Goal: Browse casually: Explore the website without a specific task or goal

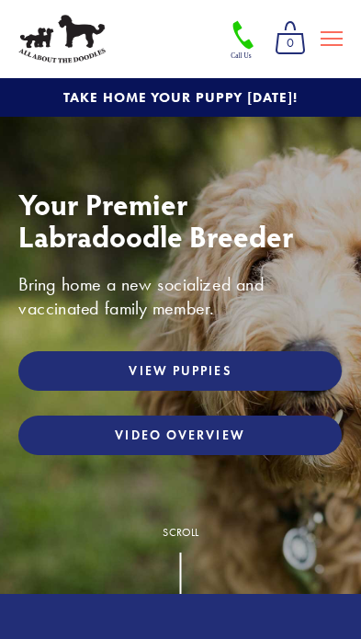
click at [338, 32] on use at bounding box center [332, 38] width 22 height 13
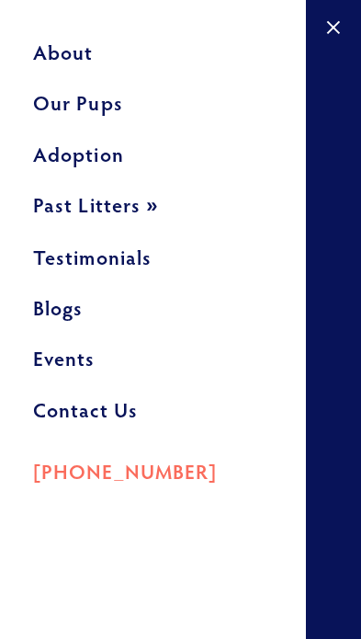
click at [51, 109] on link "Our Pups" at bounding box center [153, 109] width 240 height 51
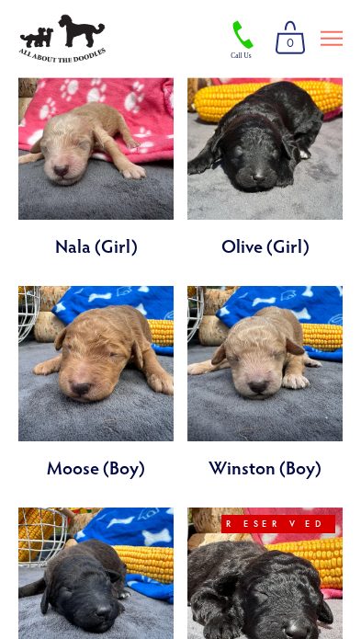
scroll to position [3955, 0]
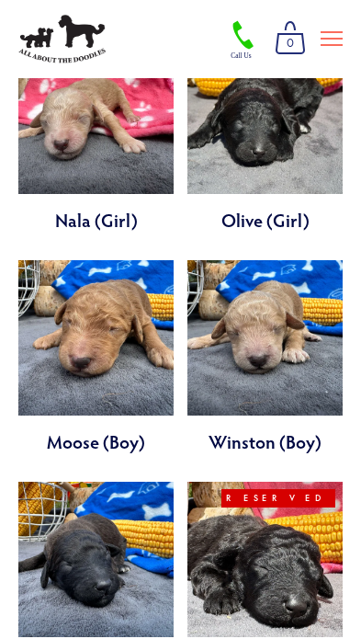
click at [45, 482] on link at bounding box center [95, 579] width 155 height 194
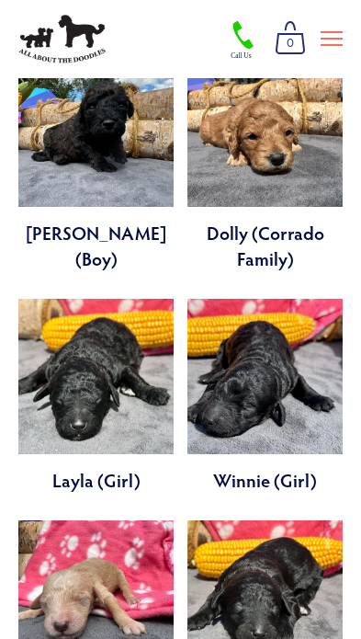
scroll to position [3451, 0]
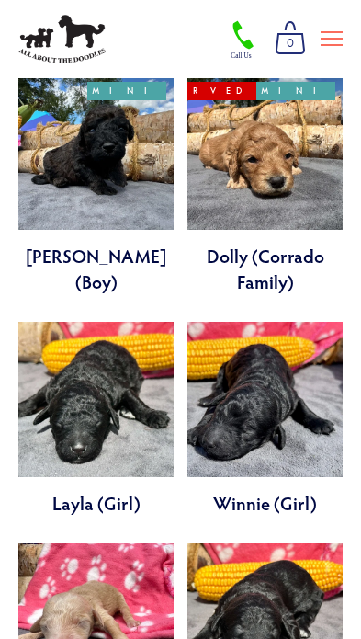
click at [236, 543] on link at bounding box center [265, 640] width 155 height 194
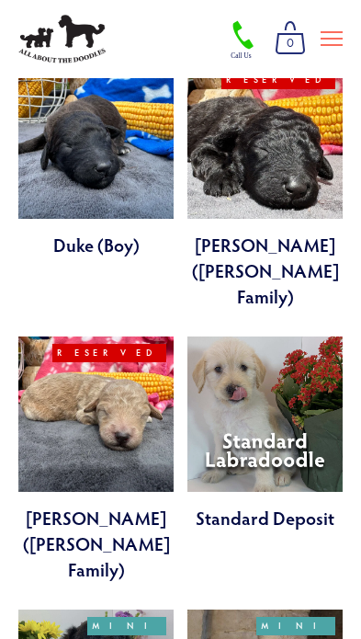
scroll to position [4374, 0]
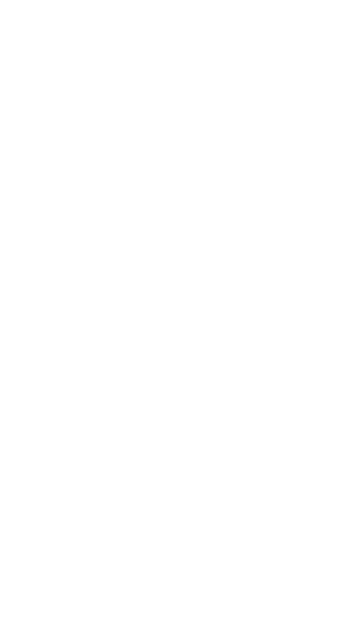
scroll to position [146, 0]
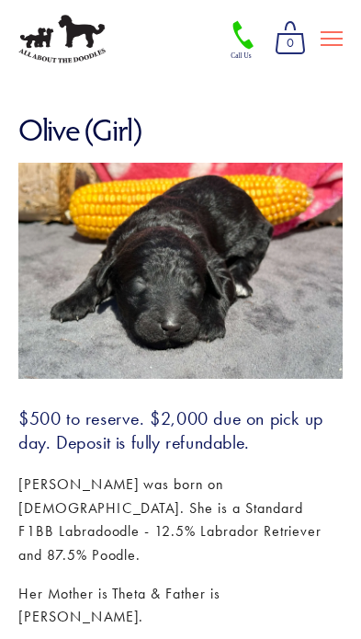
scroll to position [170, 0]
